Goal: Check status

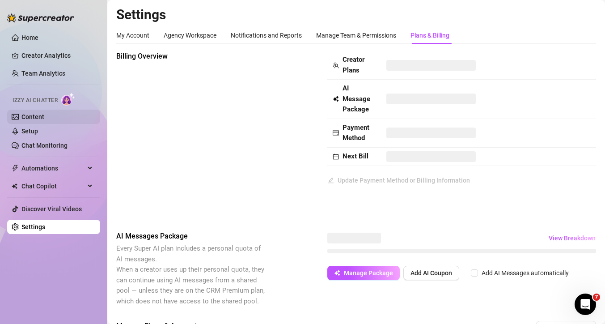
click at [21, 119] on link "Content" at bounding box center [32, 116] width 23 height 7
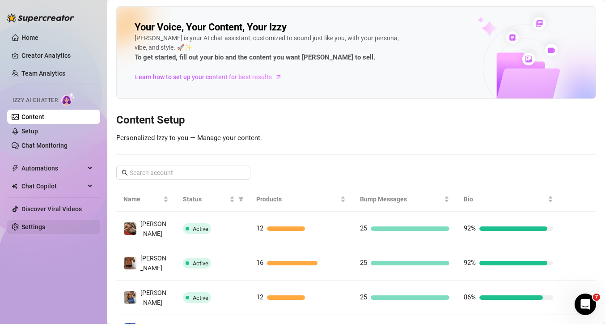
click at [39, 225] on link "Settings" at bounding box center [33, 226] width 24 height 7
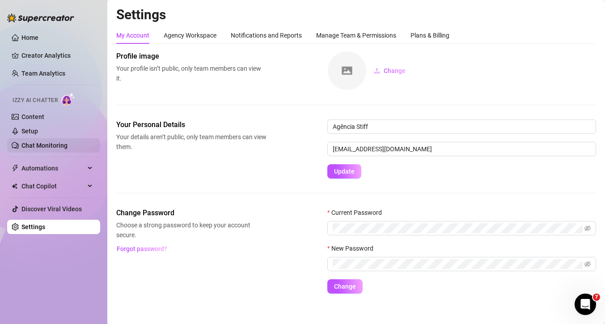
click at [47, 147] on link "Chat Monitoring" at bounding box center [44, 145] width 46 height 7
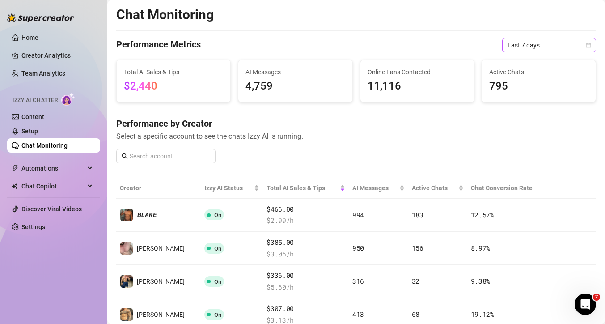
click at [527, 43] on span "Last 7 days" at bounding box center [549, 44] width 83 height 13
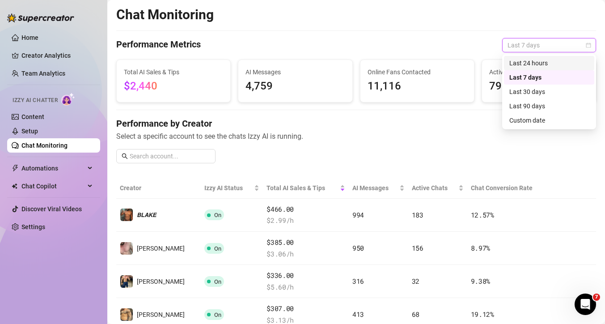
click at [525, 62] on div "Last 24 hours" at bounding box center [550, 63] width 80 height 10
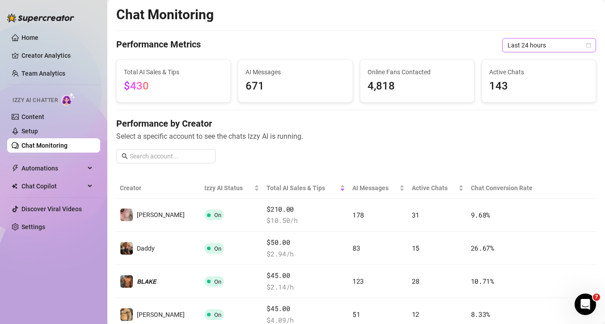
click at [530, 43] on span "Last 24 hours" at bounding box center [549, 44] width 83 height 13
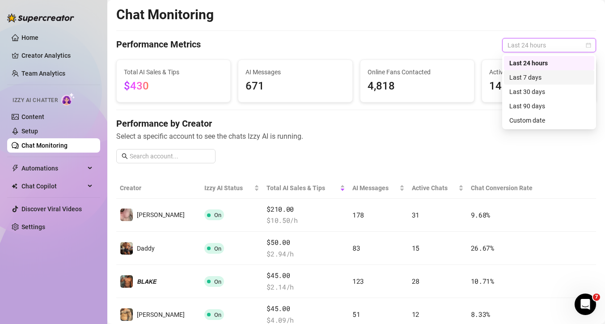
click at [521, 75] on div "Last 7 days" at bounding box center [550, 77] width 80 height 10
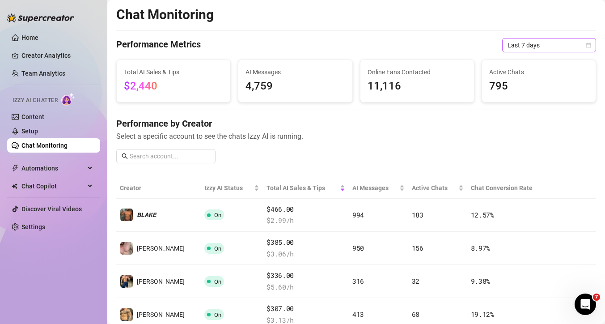
click at [530, 42] on span "Last 7 days" at bounding box center [549, 44] width 83 height 13
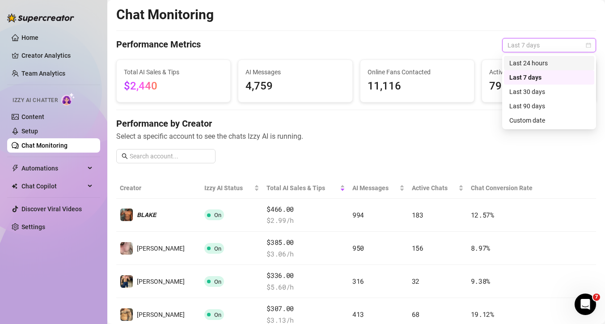
click at [532, 64] on div "Last 24 hours" at bounding box center [550, 63] width 80 height 10
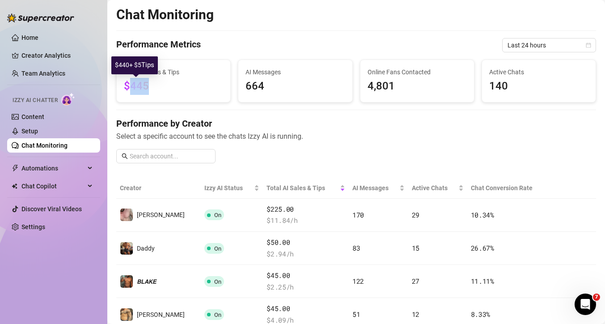
drag, startPoint x: 147, startPoint y: 88, endPoint x: 127, endPoint y: 88, distance: 19.7
click at [127, 88] on span "$445" at bounding box center [136, 86] width 25 height 13
